Goal: Find specific fact: Find specific fact

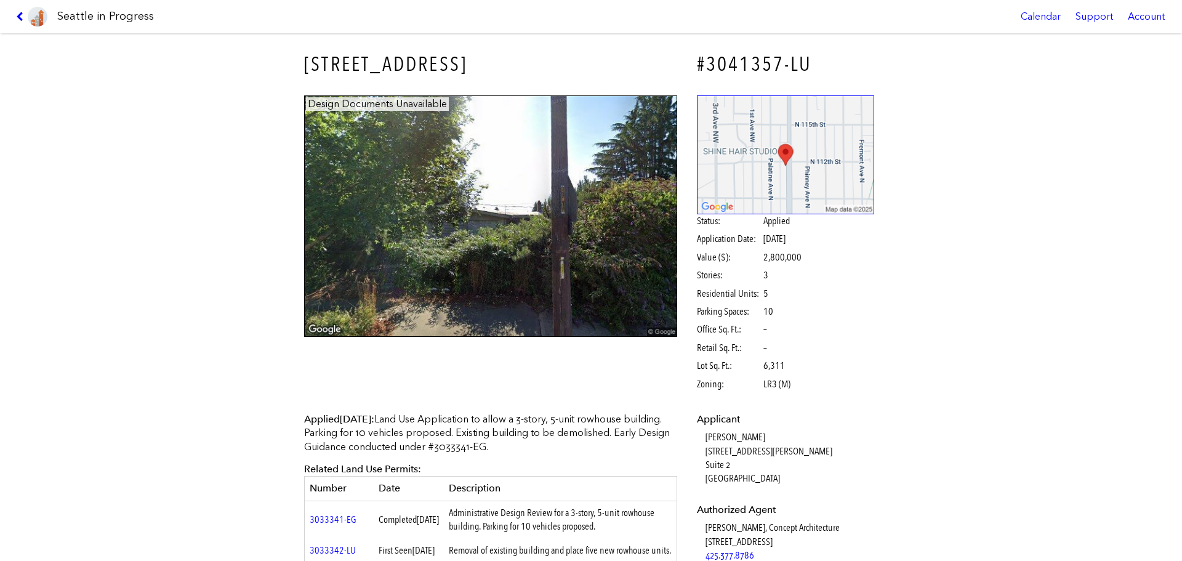
drag, startPoint x: 290, startPoint y: 57, endPoint x: 577, endPoint y: 60, distance: 287.0
click at [577, 60] on div "11057 GREENWOOD AVE N #3041357-LU Design Documents Unavailable Status: Applied …" at bounding box center [591, 297] width 1182 height 528
copy h3 "11057 GREENWOOD AVE N"
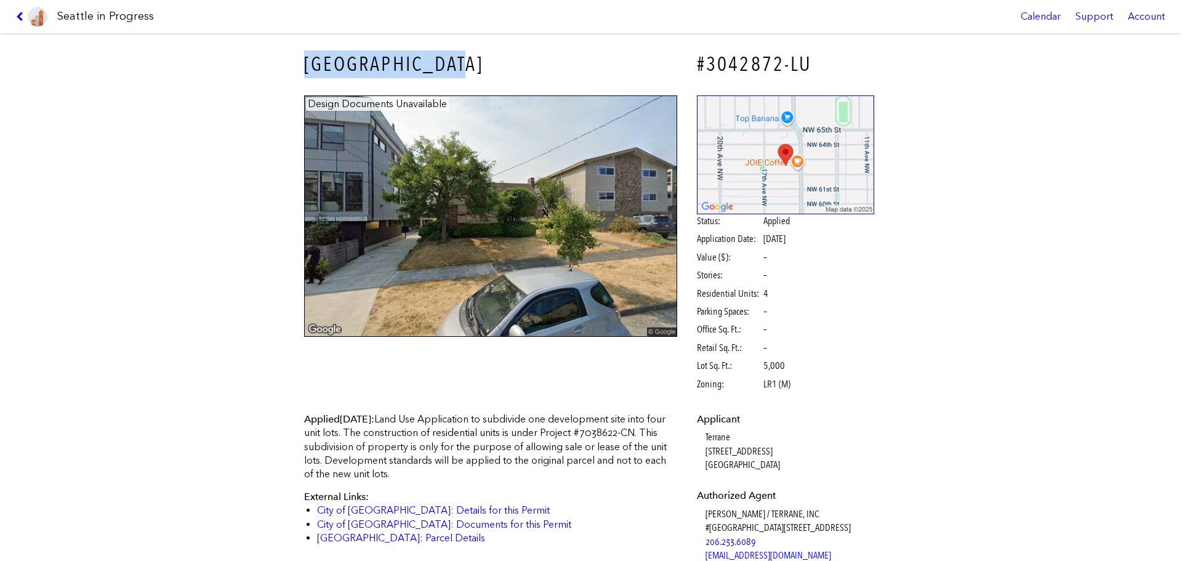
drag, startPoint x: 300, startPoint y: 54, endPoint x: 453, endPoint y: 58, distance: 152.1
click at [453, 58] on h3 "[GEOGRAPHIC_DATA]" at bounding box center [490, 64] width 373 height 28
copy h3 "[GEOGRAPHIC_DATA]"
